Goal: Navigation & Orientation: Find specific page/section

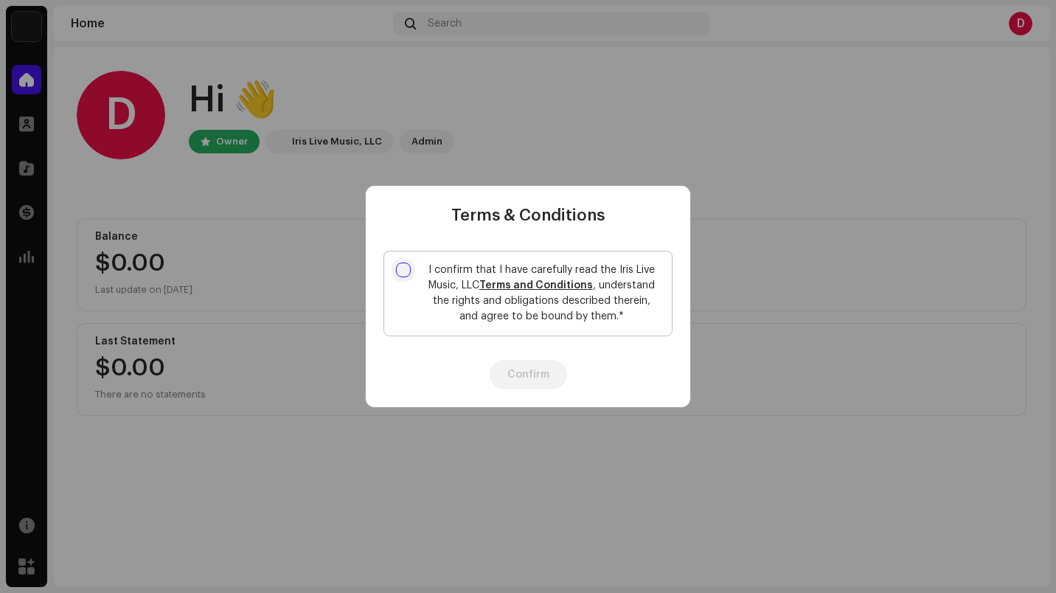
click at [401, 269] on input "I confirm that I have carefully read the Iris Live Music, LLC Terms and Conditi…" at bounding box center [403, 270] width 15 height 15
checkbox input "true"
click at [529, 364] on button "Confirm" at bounding box center [528, 375] width 77 height 30
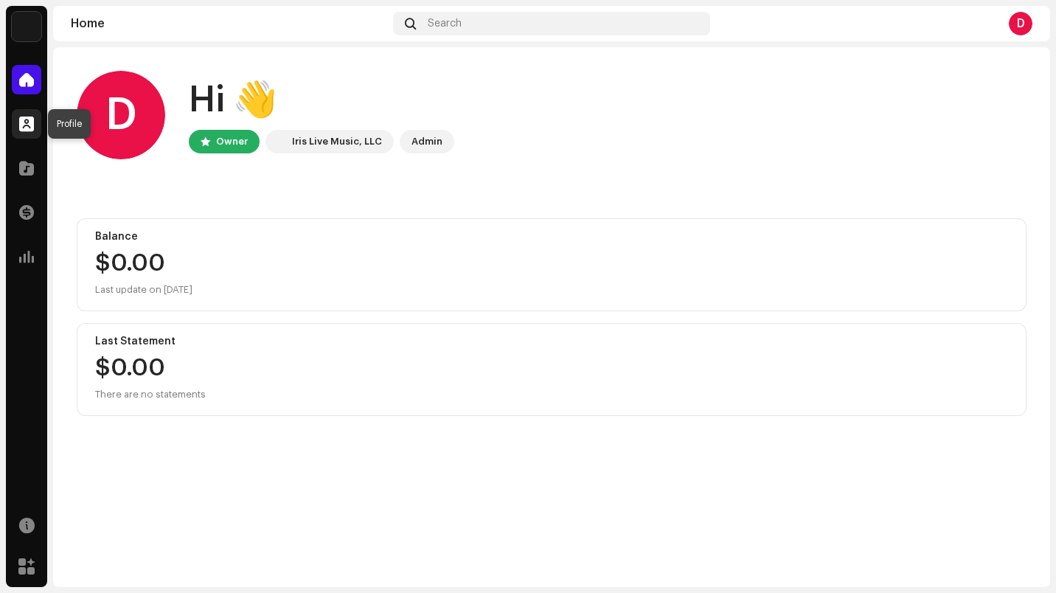
click at [27, 121] on span at bounding box center [26, 124] width 15 height 12
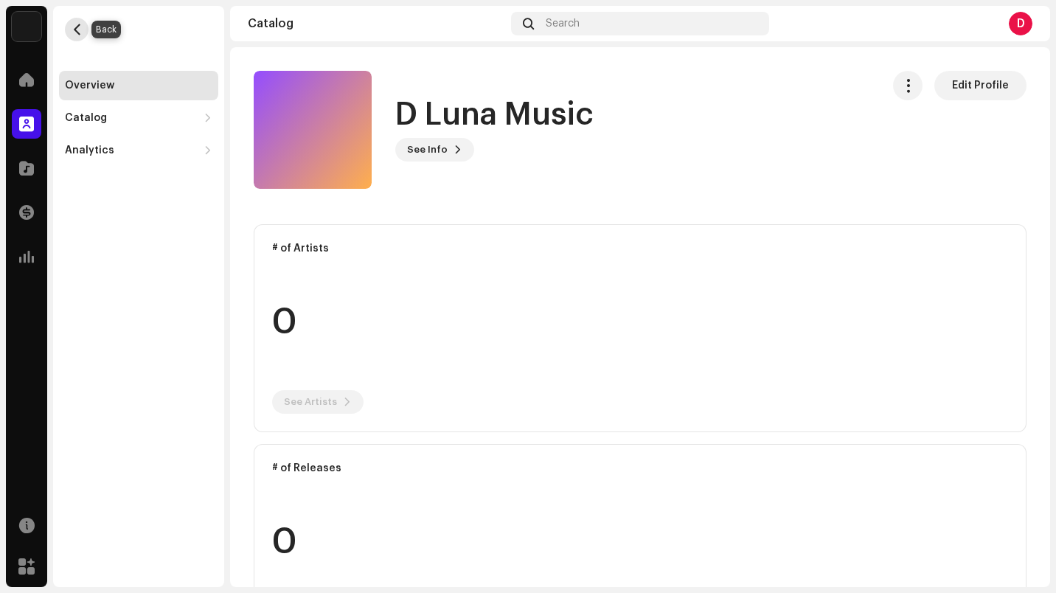
click at [78, 28] on span "button" at bounding box center [77, 30] width 11 height 12
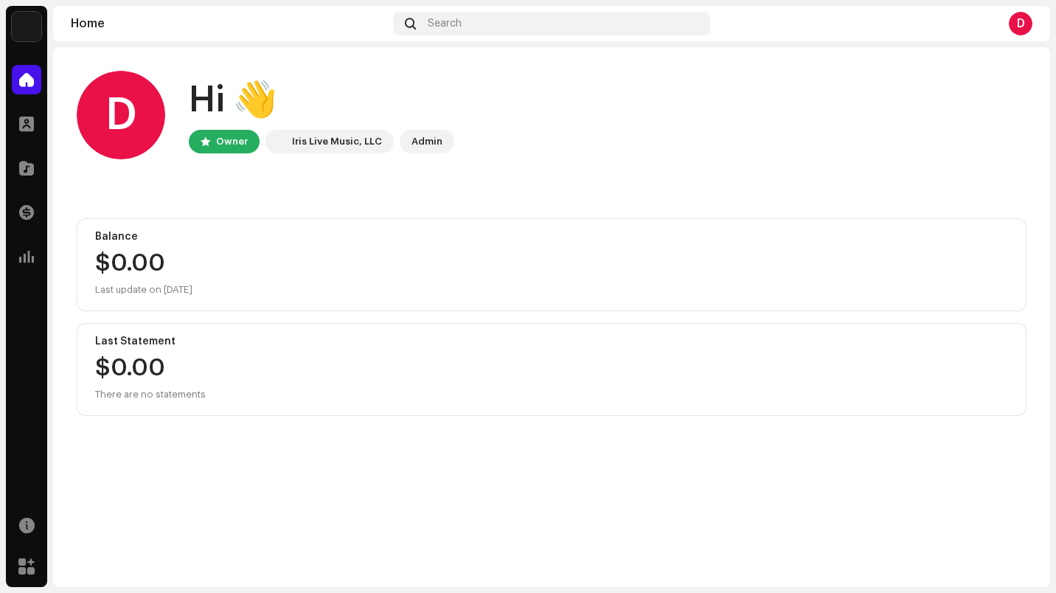
click at [20, 32] on img at bounding box center [27, 27] width 30 height 30
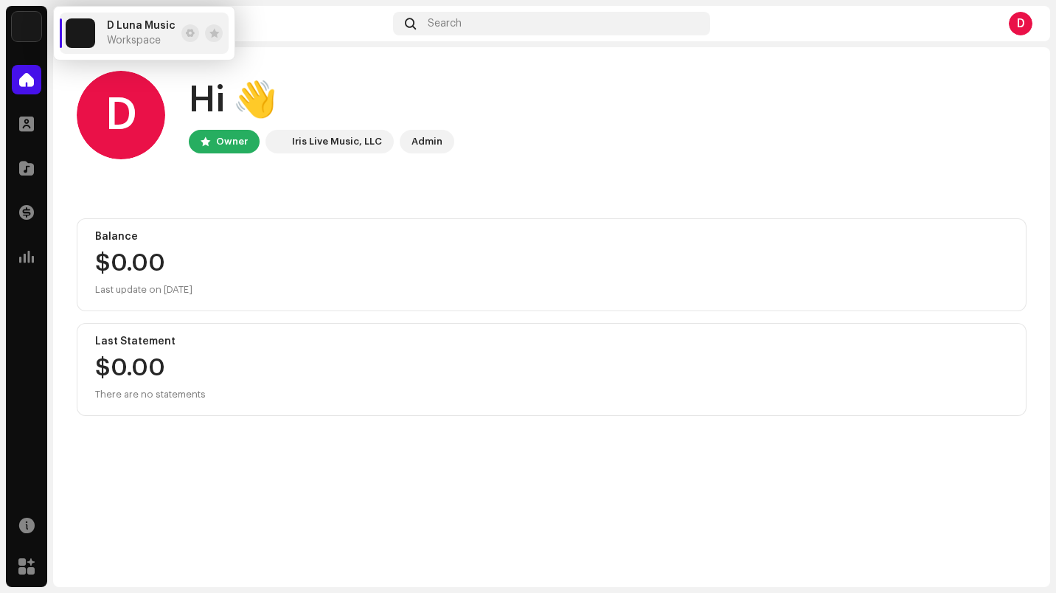
click at [513, 108] on div "D Hi 👋 Owner Iris Live Music, LLC Admin" at bounding box center [552, 115] width 950 height 89
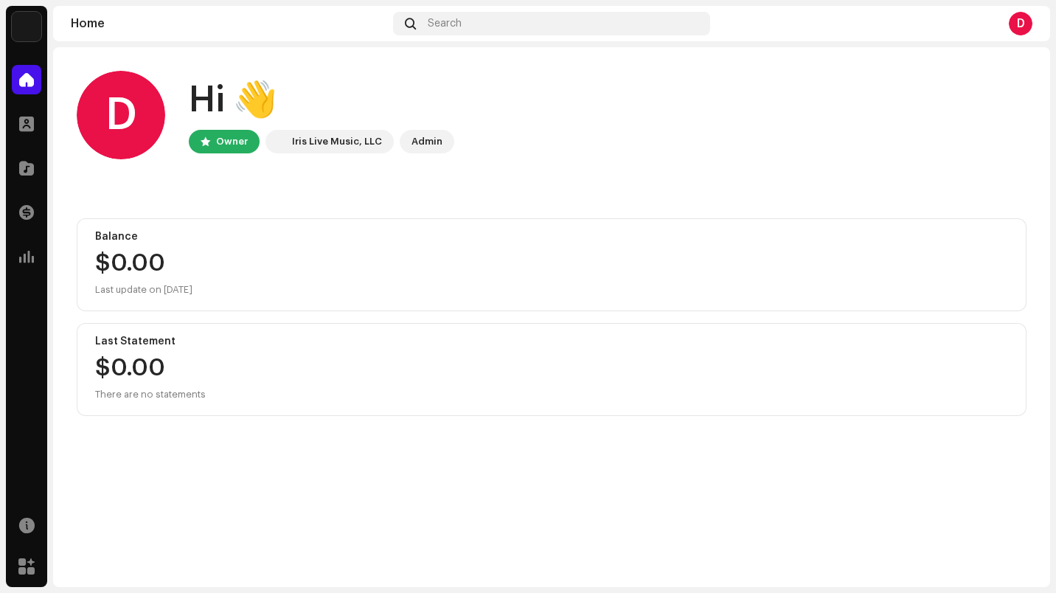
click at [31, 25] on img at bounding box center [27, 27] width 30 height 30
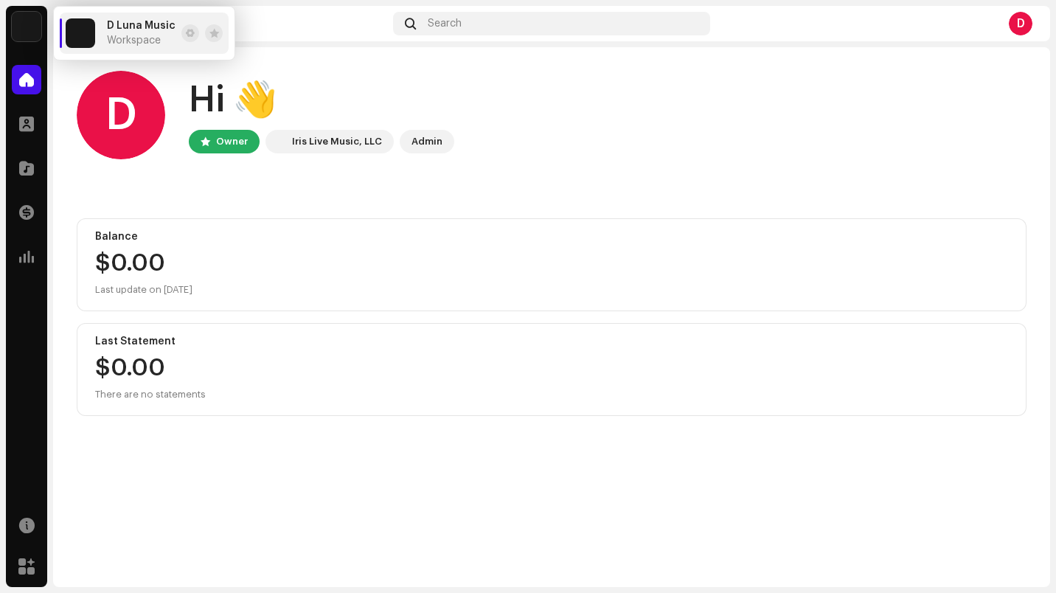
click at [110, 23] on span "D Luna Music" at bounding box center [141, 26] width 69 height 12
click at [23, 254] on span at bounding box center [26, 257] width 15 height 12
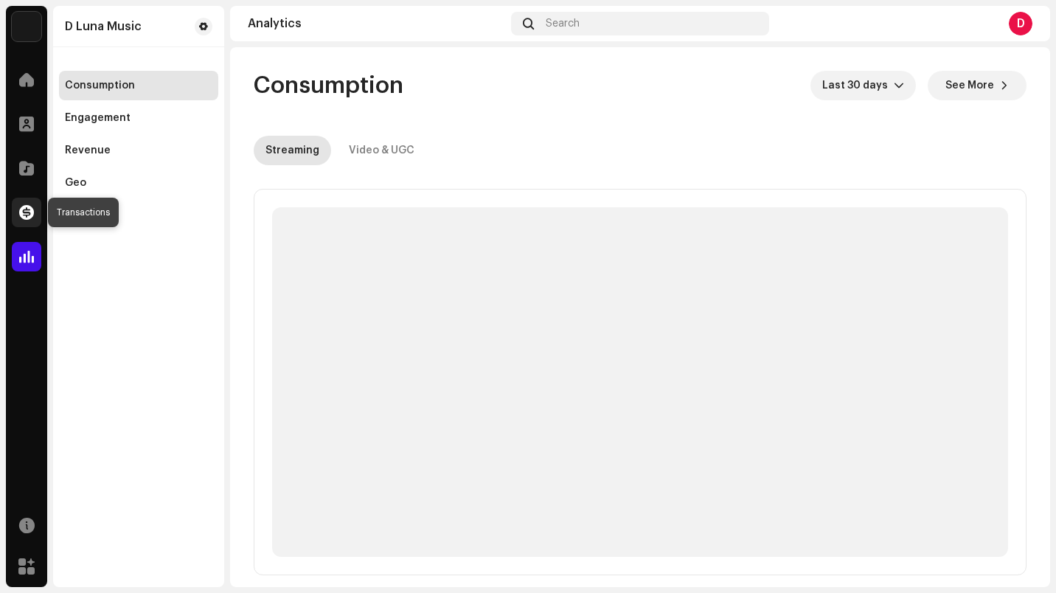
click at [33, 207] on span at bounding box center [26, 213] width 15 height 12
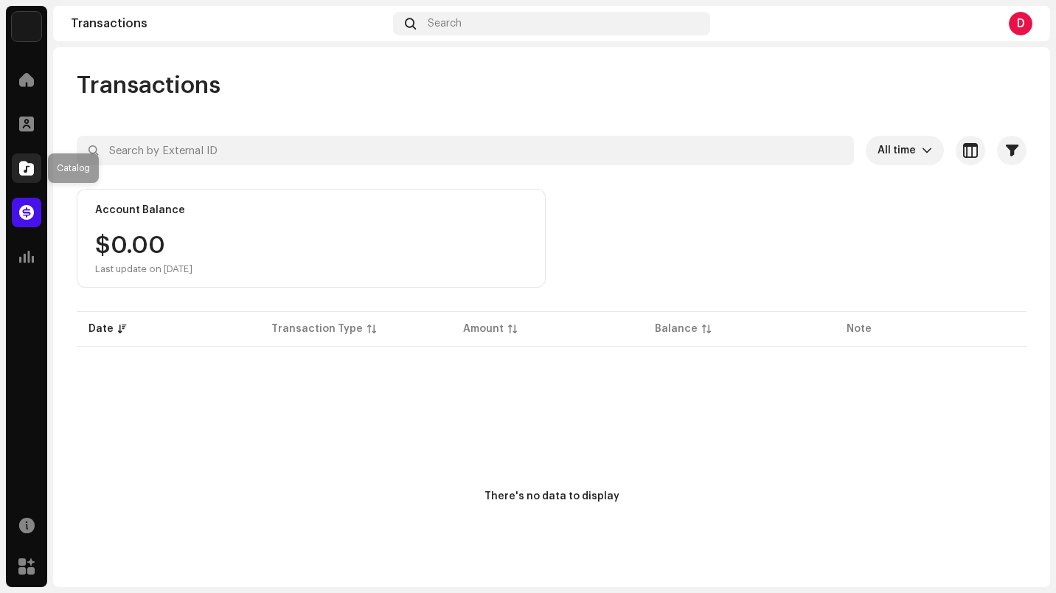
click at [24, 159] on div at bounding box center [27, 168] width 30 height 30
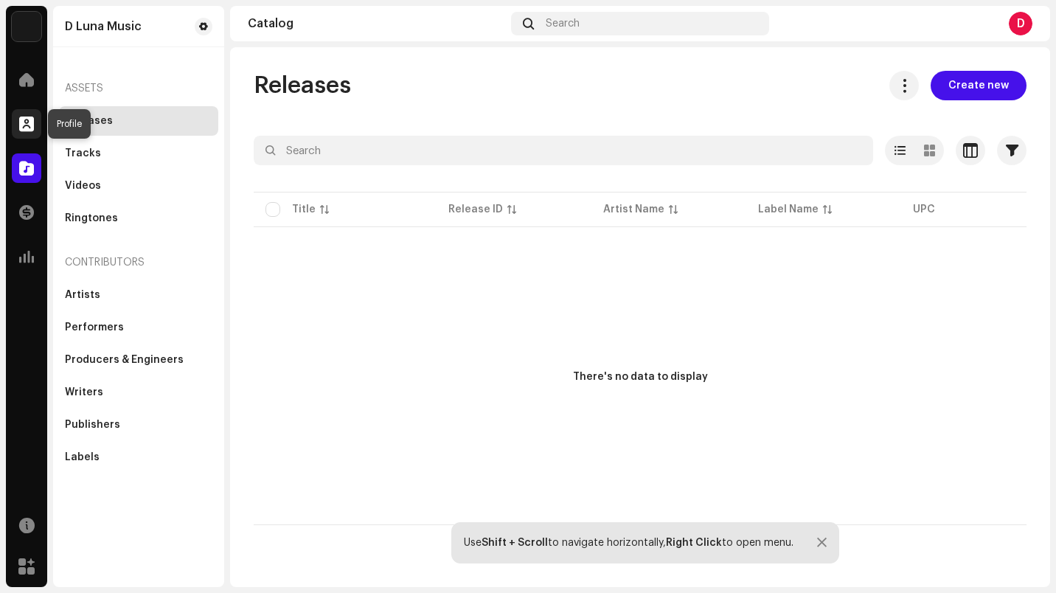
click at [28, 118] on span at bounding box center [26, 124] width 15 height 12
